Goal: Check status: Check status

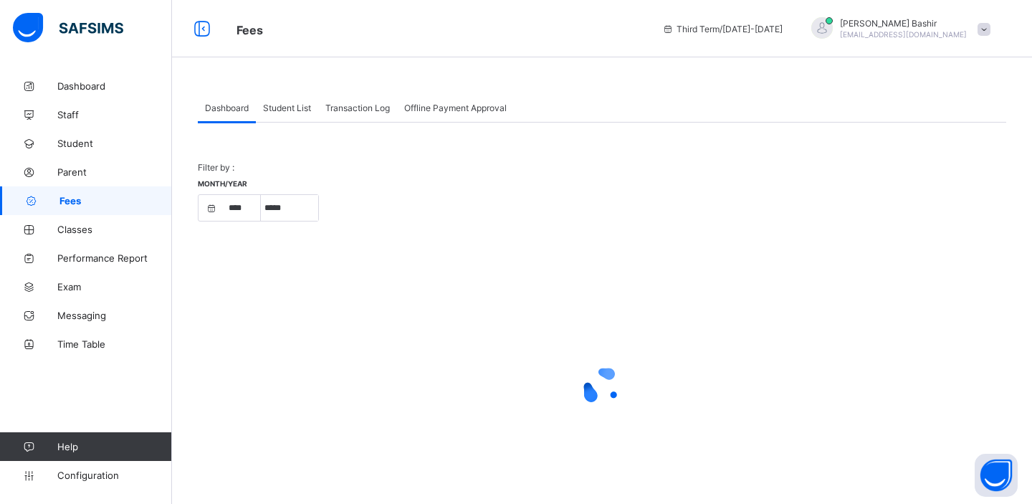
select select "****"
select select "*"
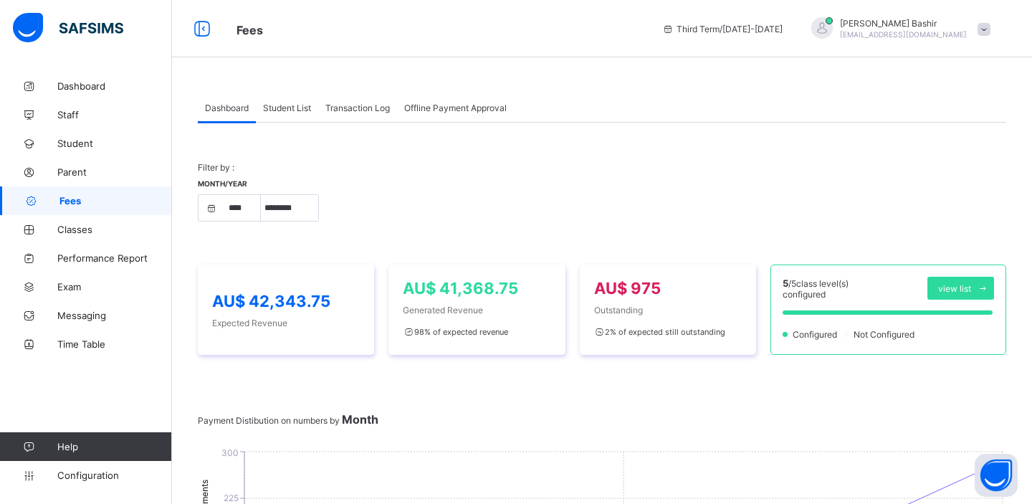
click at [302, 112] on span "Student List" at bounding box center [287, 108] width 48 height 11
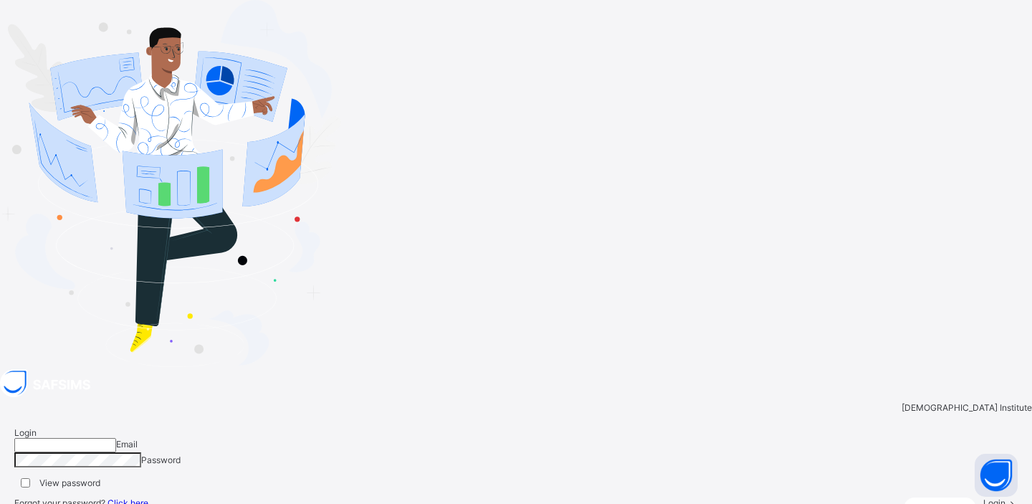
type input "**********"
